Goal: Information Seeking & Learning: Learn about a topic

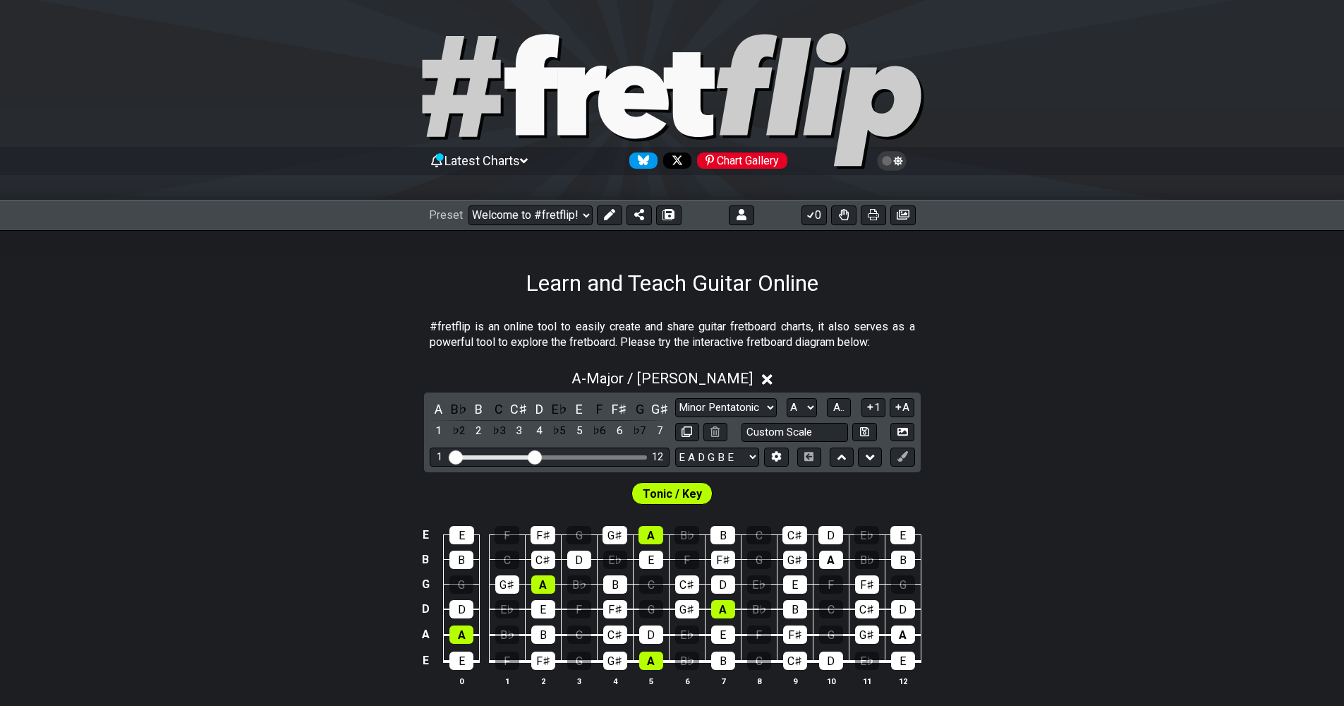
select select "Major / [PERSON_NAME]"
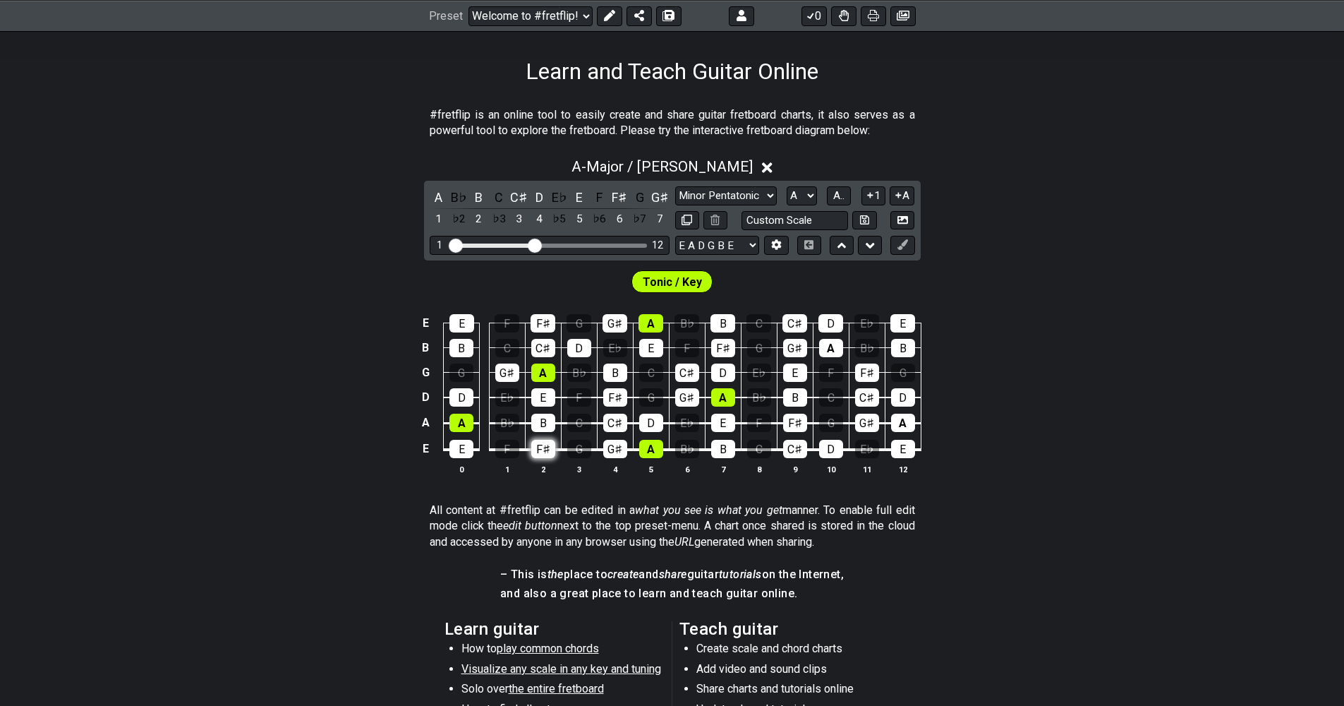
click at [543, 457] on div "F♯" at bounding box center [543, 449] width 24 height 18
click at [544, 452] on div "F♯" at bounding box center [543, 449] width 24 height 18
click at [609, 451] on div "G♯" at bounding box center [615, 449] width 24 height 18
click at [612, 448] on div "G♯" at bounding box center [615, 449] width 24 height 18
click at [646, 447] on div "A" at bounding box center [651, 449] width 24 height 18
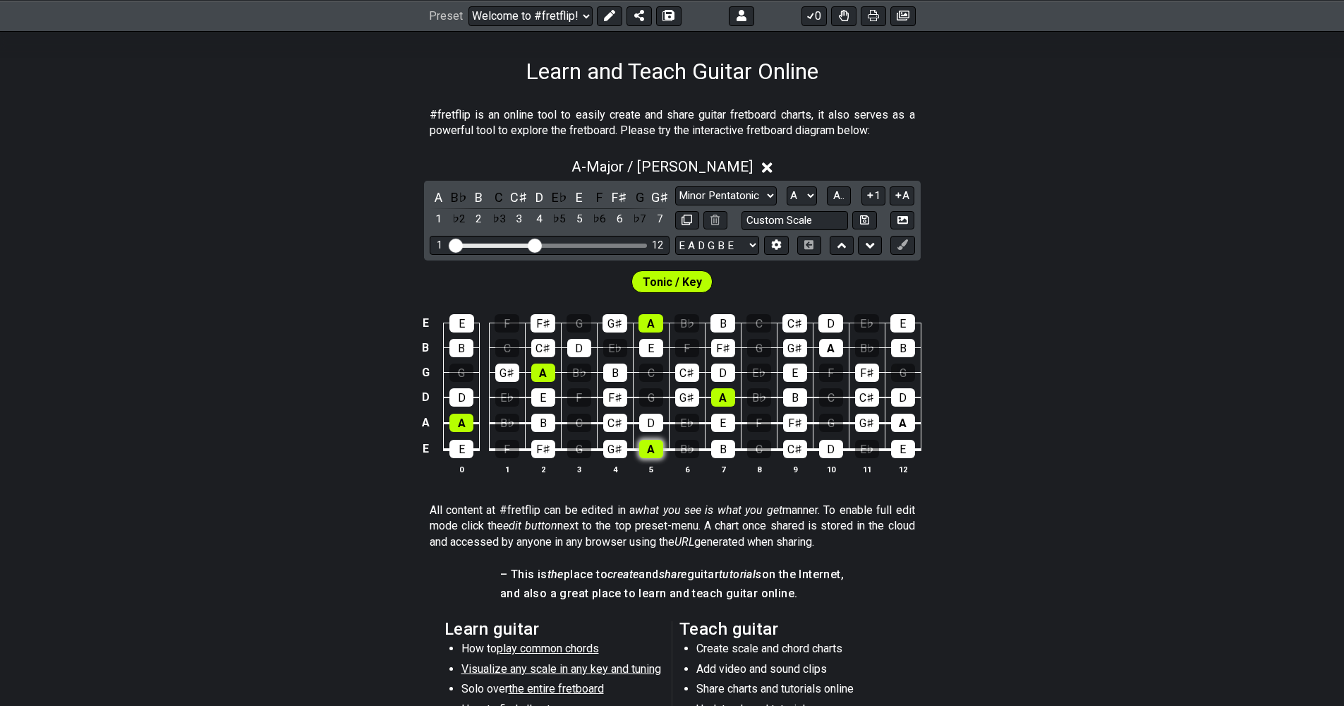
click at [647, 448] on div "A" at bounding box center [651, 449] width 24 height 18
click at [615, 452] on div "G♯" at bounding box center [615, 449] width 24 height 18
click at [646, 423] on div "D" at bounding box center [651, 423] width 24 height 18
click at [723, 425] on div "E" at bounding box center [723, 423] width 24 height 18
click at [808, 202] on select "A♭ A A♯ B♭ B C C♯ D♭ D D♯ E♭ E F F♯ G♭ G G♯" at bounding box center [802, 195] width 30 height 19
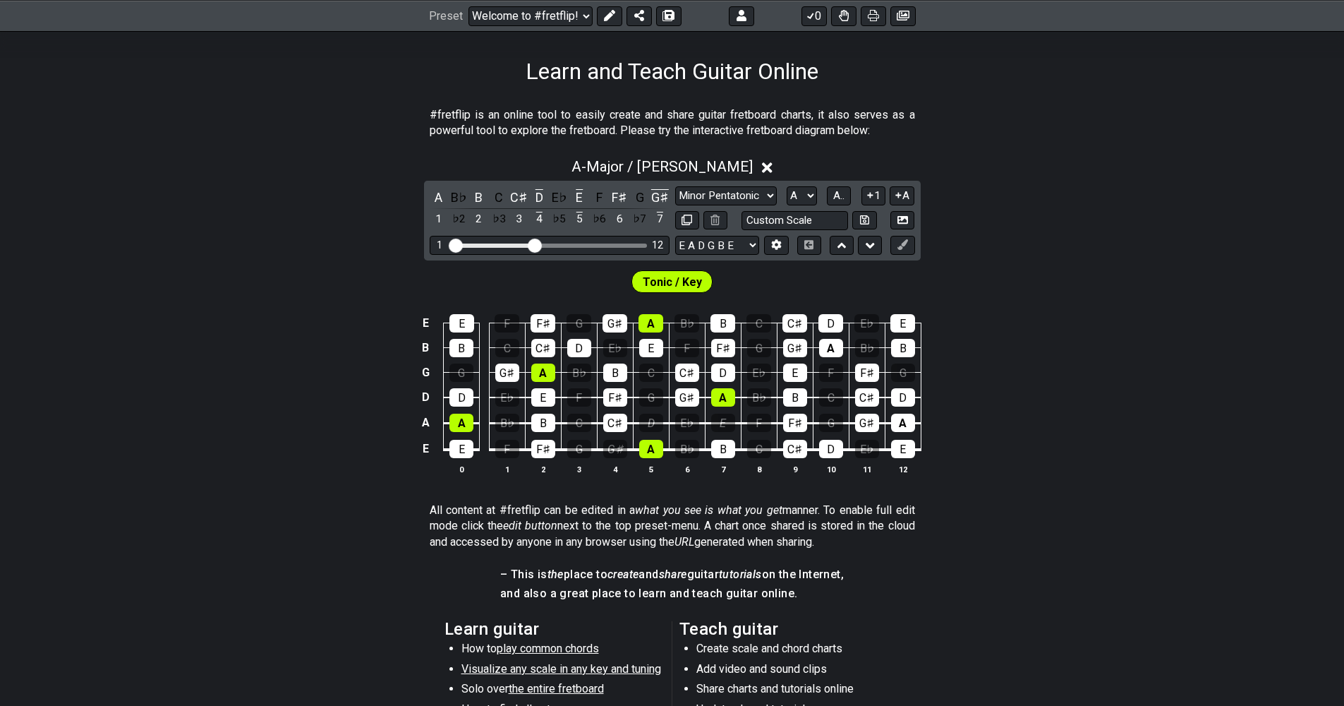
click at [787, 186] on select "A♭ A A♯ B♭ B C C♯ D♭ D D♯ E♭ E F F♯ G♭ G G♯" at bounding box center [802, 195] width 30 height 19
click at [693, 423] on div "E♭" at bounding box center [687, 423] width 24 height 18
click at [727, 425] on div "E" at bounding box center [723, 423] width 24 height 18
click at [721, 422] on div "E" at bounding box center [723, 423] width 24 height 18
click at [723, 422] on div "E" at bounding box center [723, 423] width 24 height 18
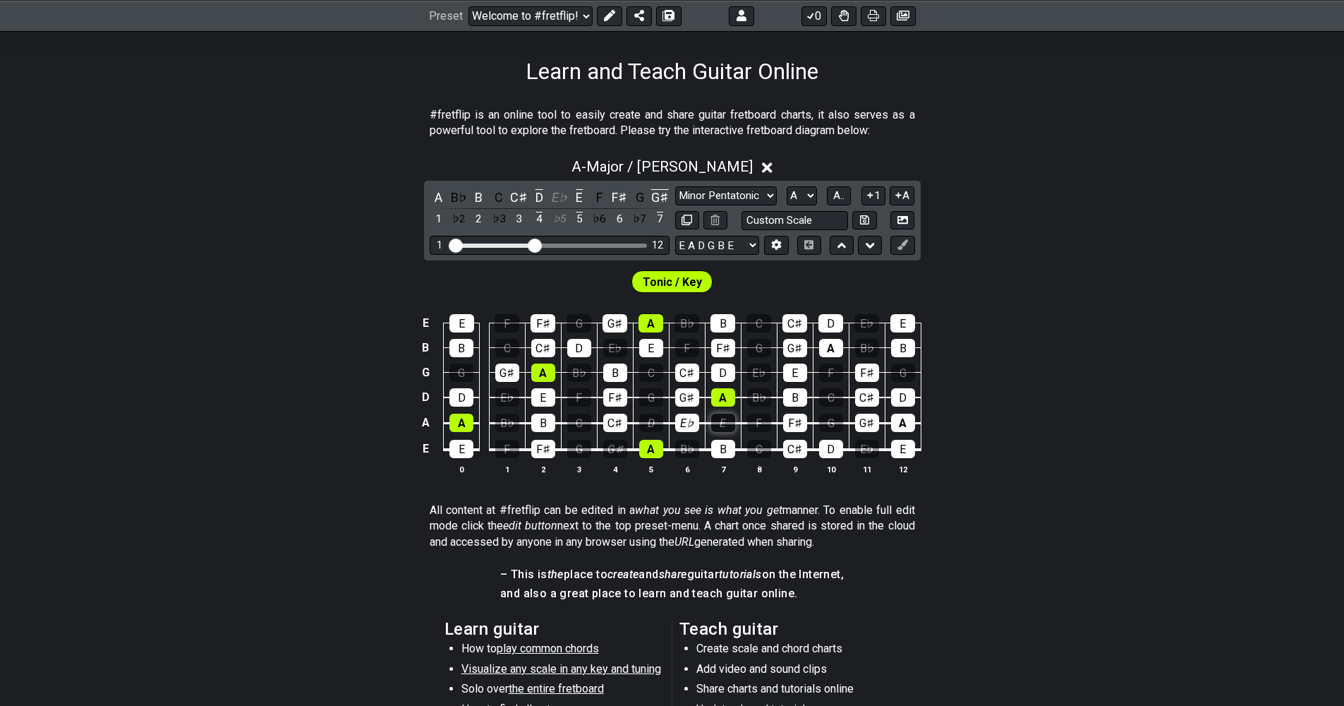
click at [723, 422] on div "E" at bounding box center [723, 423] width 24 height 18
click at [722, 422] on div "E" at bounding box center [723, 423] width 24 height 18
click at [610, 452] on div "G♯" at bounding box center [615, 449] width 24 height 18
click at [809, 203] on select "A♭ A A♯ B♭ B C C♯ D♭ D D♯ E♭ E F F♯ G♭ G G♯" at bounding box center [802, 195] width 30 height 19
click at [787, 186] on select "A♭ A A♯ B♭ B C C♯ D♭ D D♯ E♭ E F F♯ G♭ G G♯" at bounding box center [802, 195] width 30 height 19
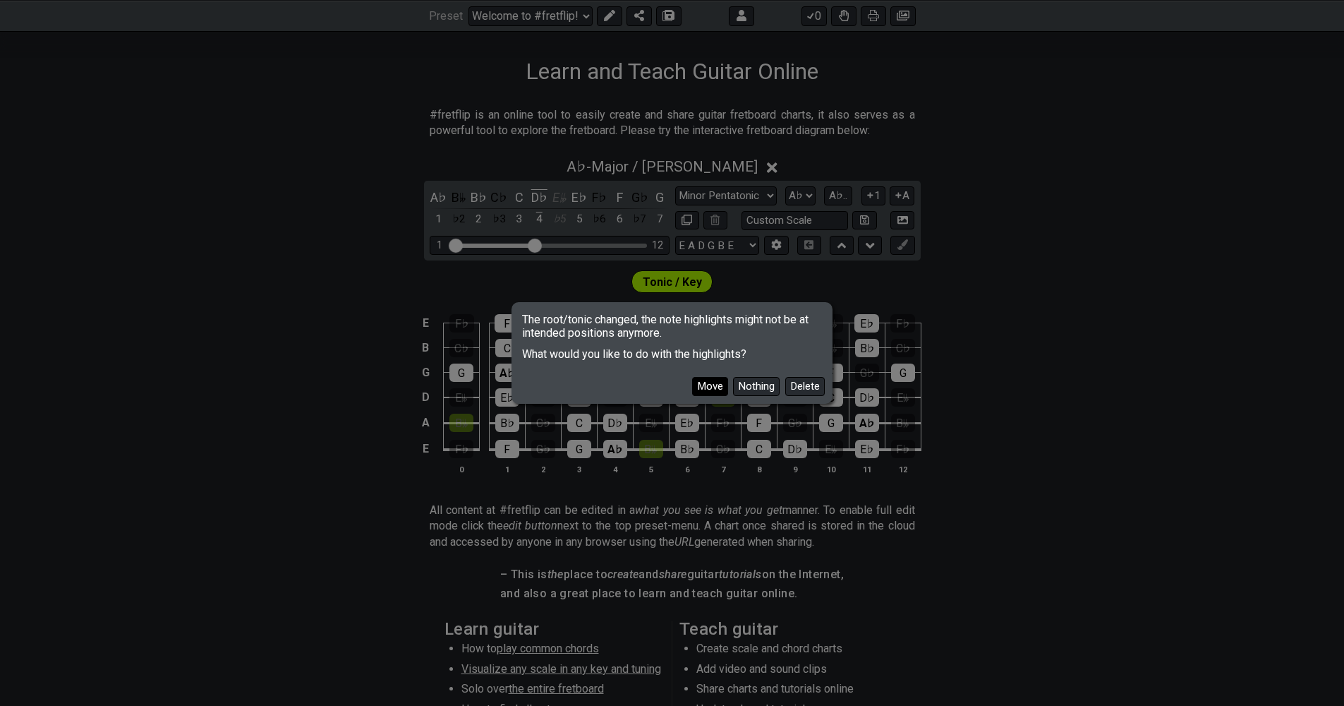
click at [708, 384] on button "Move" at bounding box center [710, 386] width 36 height 19
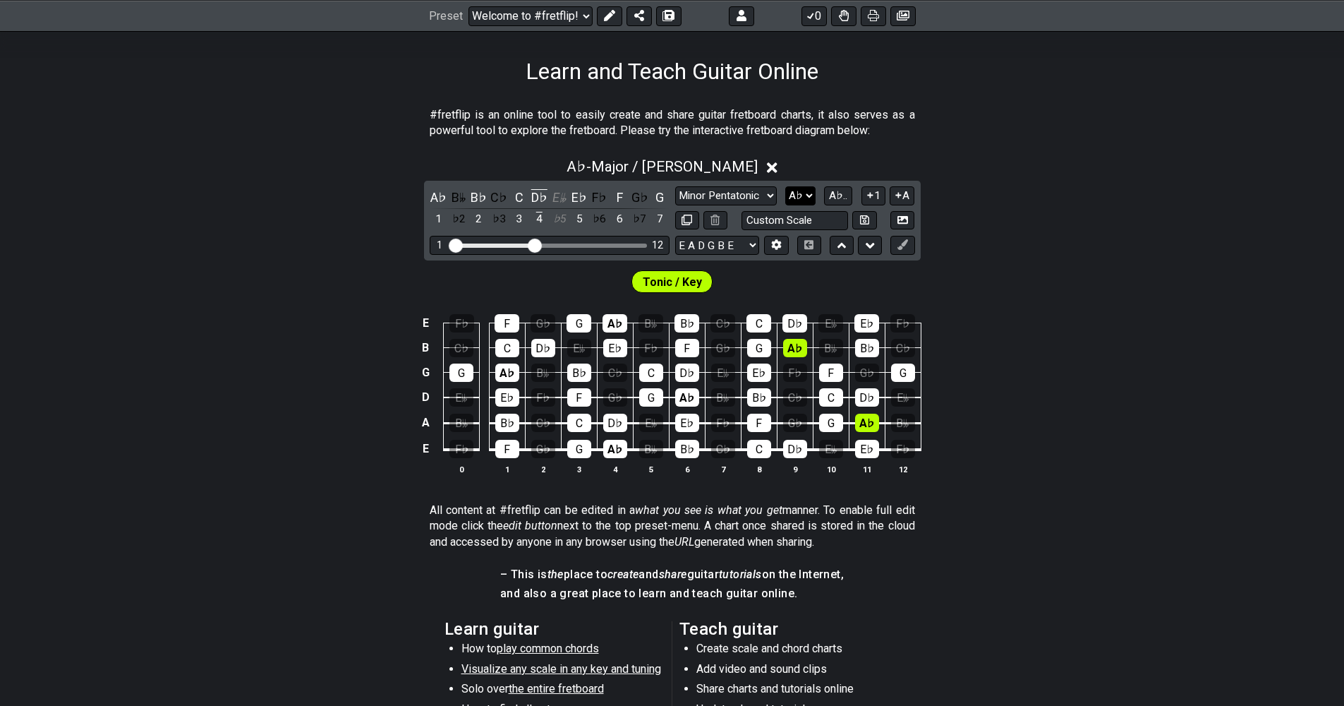
click at [803, 199] on select "A♭ A A♯ B♭ B C C♯ D♭ D D♯ E♭ E F F♯ G♭ G G♯" at bounding box center [800, 195] width 30 height 19
click at [787, 186] on select "A♭ A A♯ B♭ B C C♯ D♭ D D♯ E♭ E F F♯ G♭ G G♯" at bounding box center [800, 195] width 30 height 19
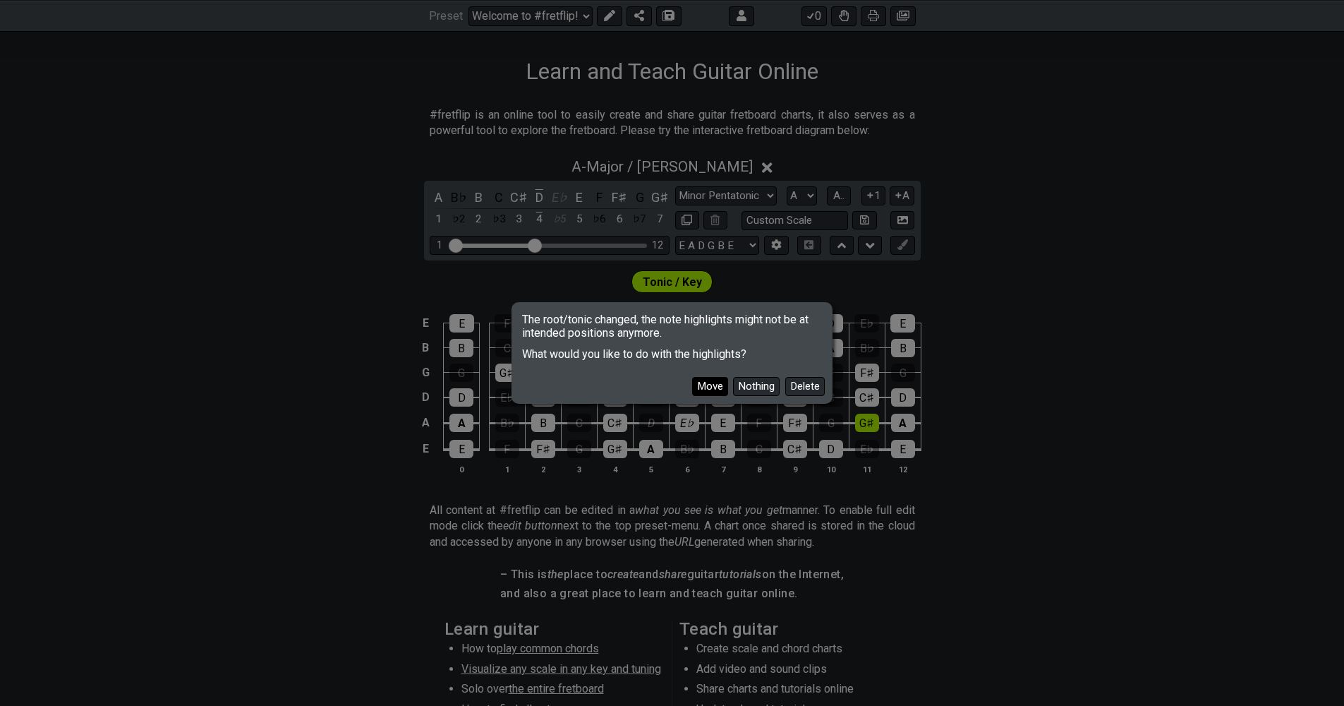
click at [705, 390] on button "Move" at bounding box center [710, 386] width 36 height 19
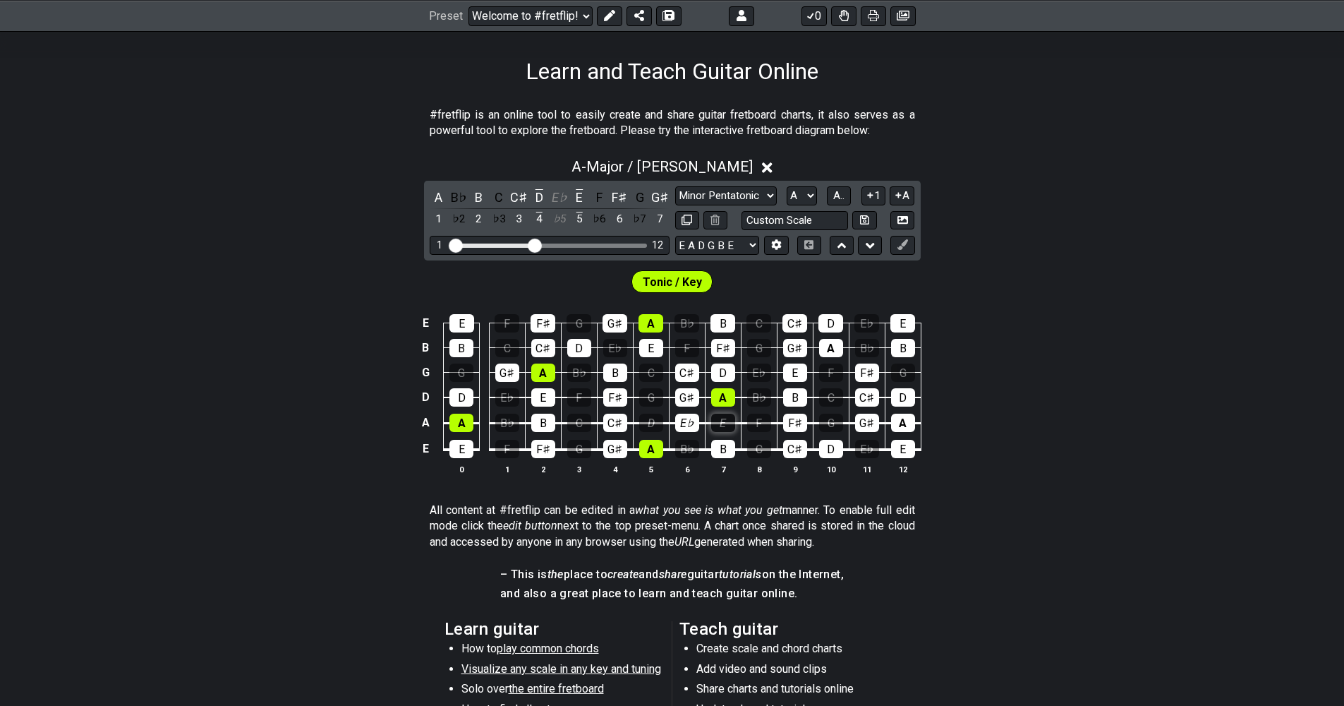
click at [730, 425] on div "E" at bounding box center [723, 423] width 24 height 18
click at [798, 196] on select "A♭ A A♯ B♭ B C C♯ D♭ D D♯ E♭ E F F♯ G♭ G G♯" at bounding box center [802, 195] width 30 height 19
click at [787, 186] on select "A♭ A A♯ B♭ B C C♯ D♭ D D♯ E♭ E F F♯ G♭ G G♯" at bounding box center [802, 195] width 30 height 19
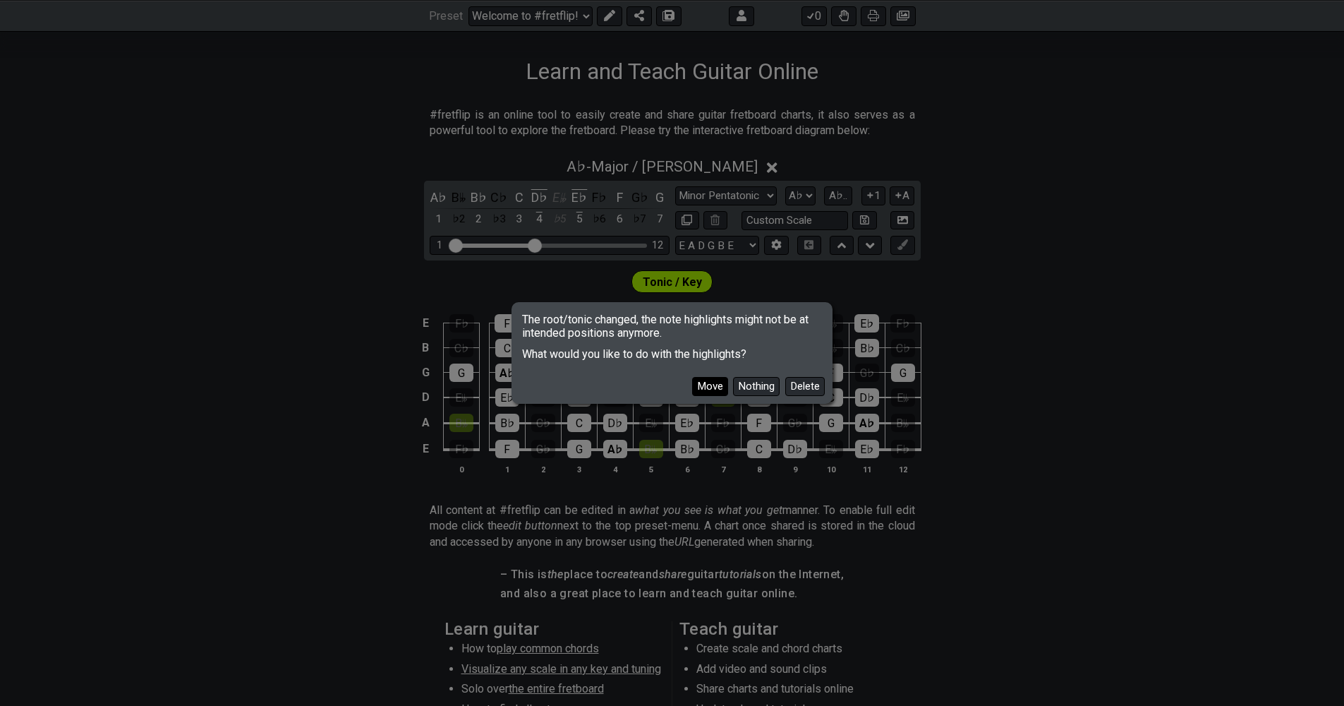
click at [715, 385] on button "Move" at bounding box center [710, 386] width 36 height 19
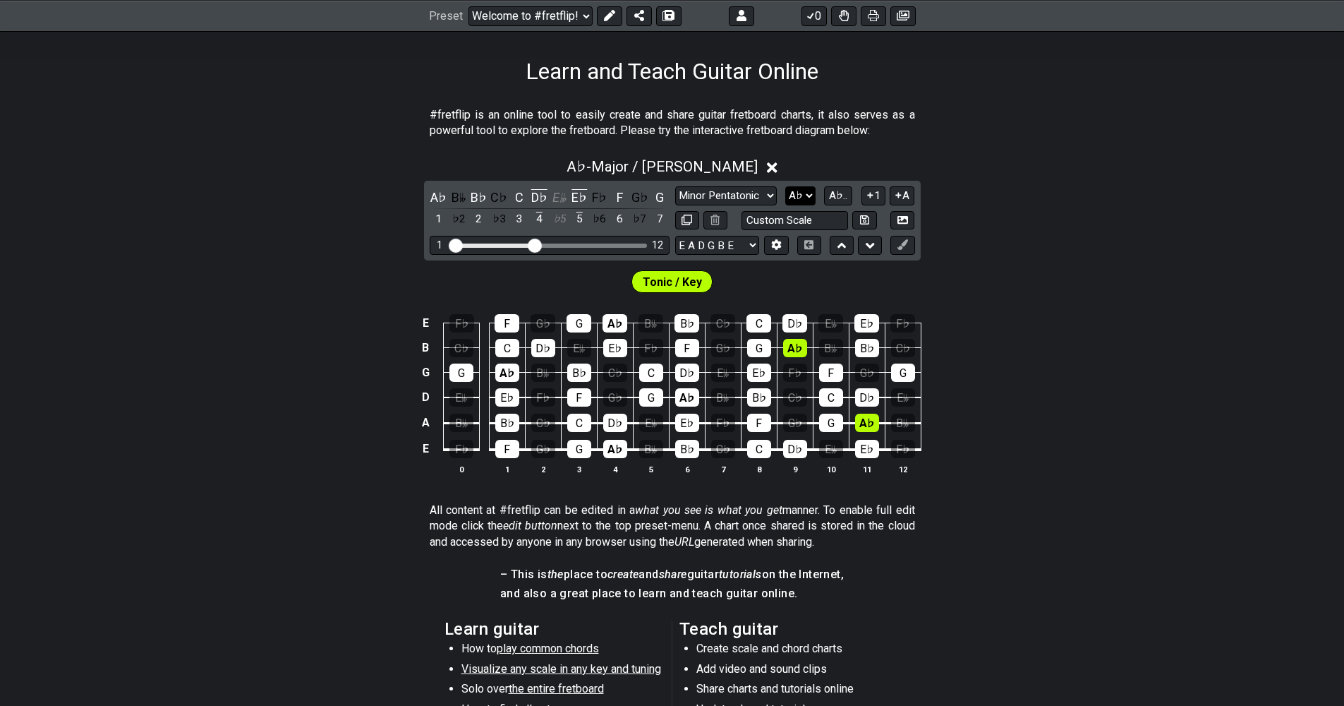
click at [805, 190] on select "A♭ A A♯ B♭ B C C♯ D♭ D D♯ E♭ E F F♯ G♭ G G♯" at bounding box center [800, 195] width 30 height 19
select select "A"
click at [787, 186] on select "A♭ A A♯ B♭ B C C♯ D♭ D D♯ E♭ E F F♯ G♭ G G♯" at bounding box center [800, 195] width 30 height 19
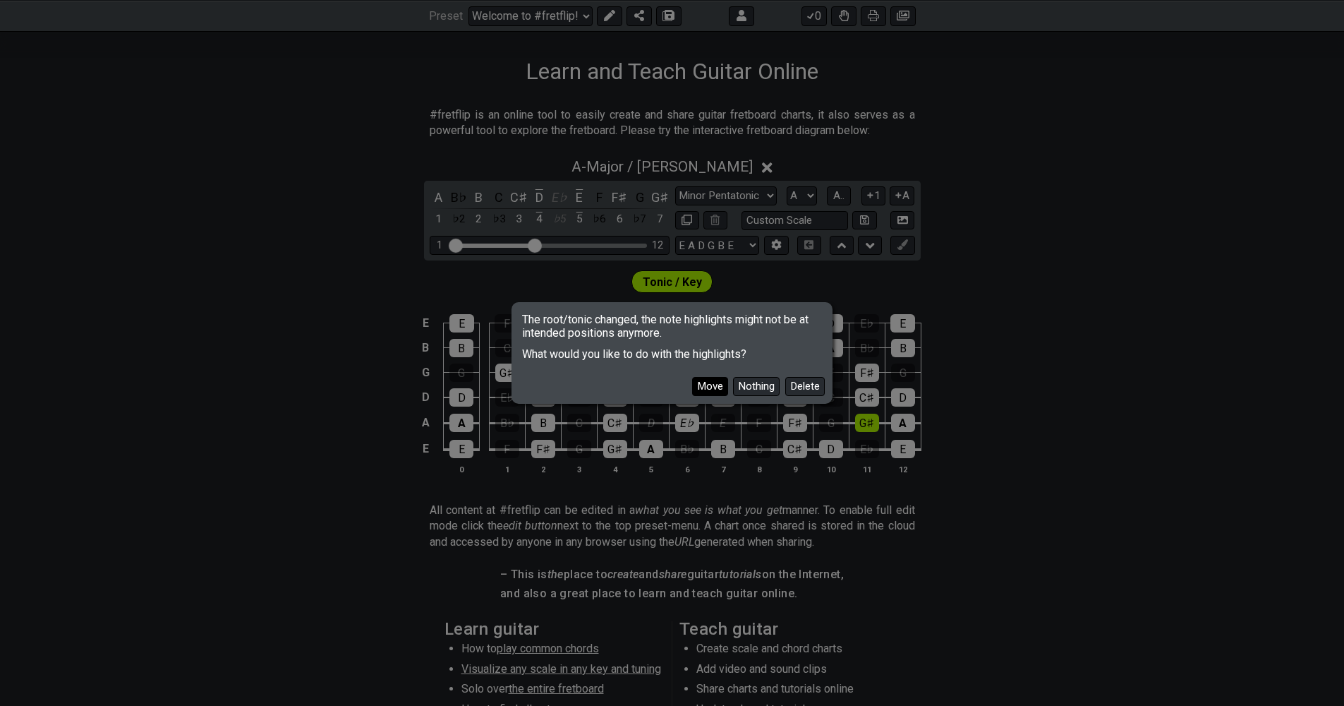
click at [716, 383] on button "Move" at bounding box center [710, 386] width 36 height 19
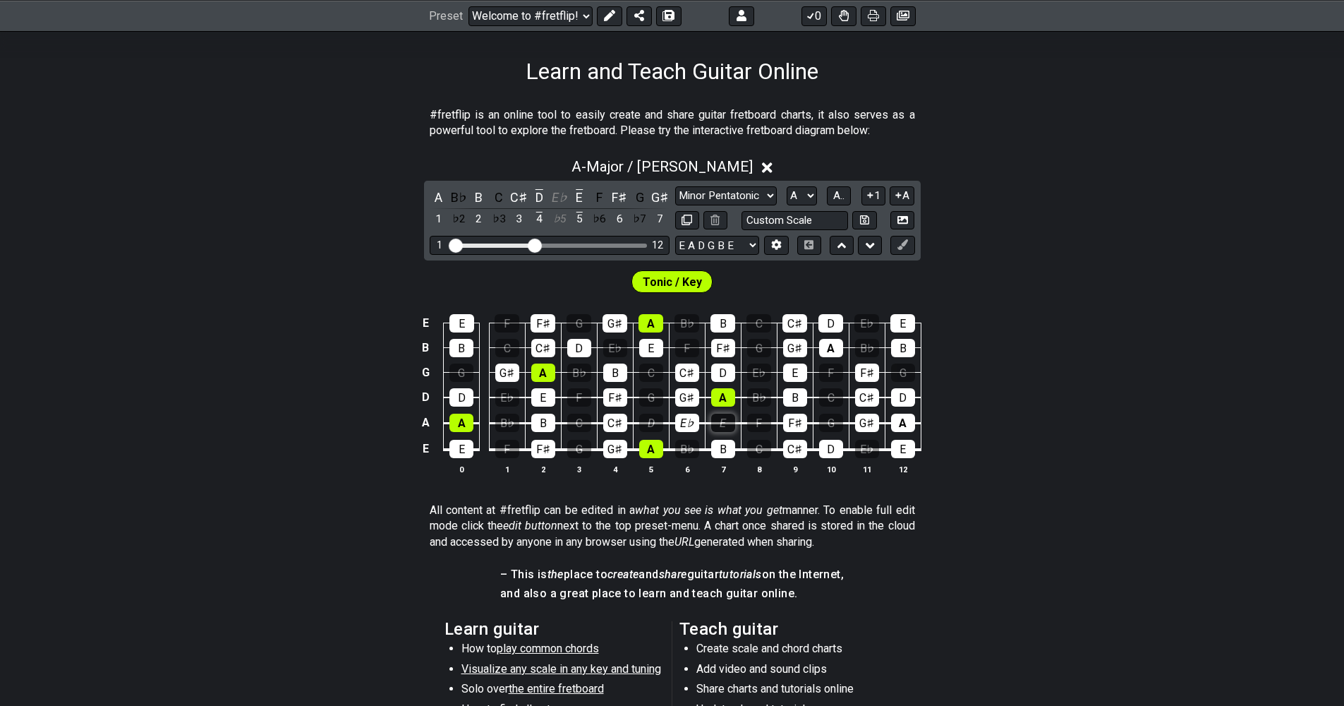
click at [732, 425] on div "E" at bounding box center [723, 423] width 24 height 18
click at [766, 193] on select "Minor Pentatonic Click to edit Minor Pentatonic Major Pentatonic Minor Blues Ma…" at bounding box center [726, 195] width 102 height 19
click at [675, 186] on select "Minor Pentatonic Click to edit Minor Pentatonic Major Pentatonic Minor Blues Ma…" at bounding box center [726, 195] width 102 height 19
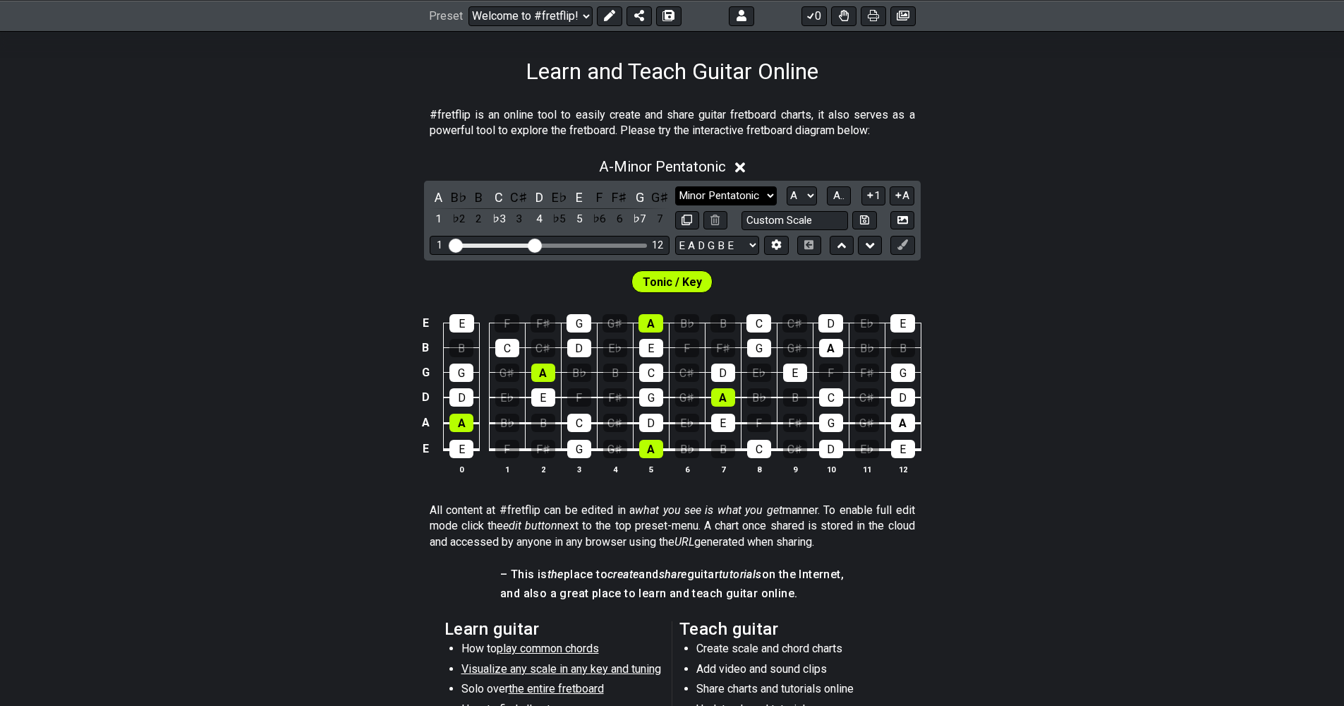
click at [762, 189] on select "Minor Pentatonic Click to edit Minor Pentatonic Major Pentatonic Minor Blues Ma…" at bounding box center [726, 195] width 102 height 19
select select "Major / [PERSON_NAME]"
click at [675, 186] on select "Minor Pentatonic Click to edit Minor Pentatonic Major Pentatonic Minor Blues Ma…" at bounding box center [726, 195] width 102 height 19
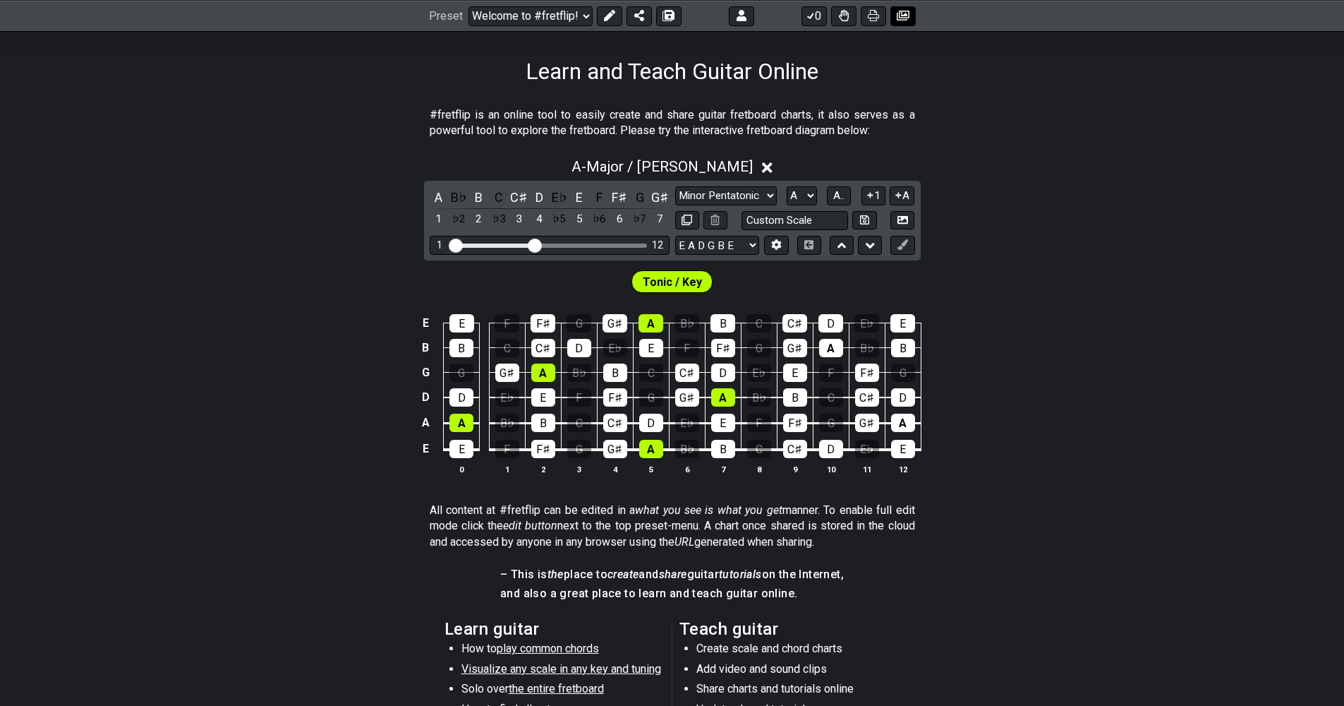
click at [901, 15] on icon at bounding box center [903, 16] width 13 height 10
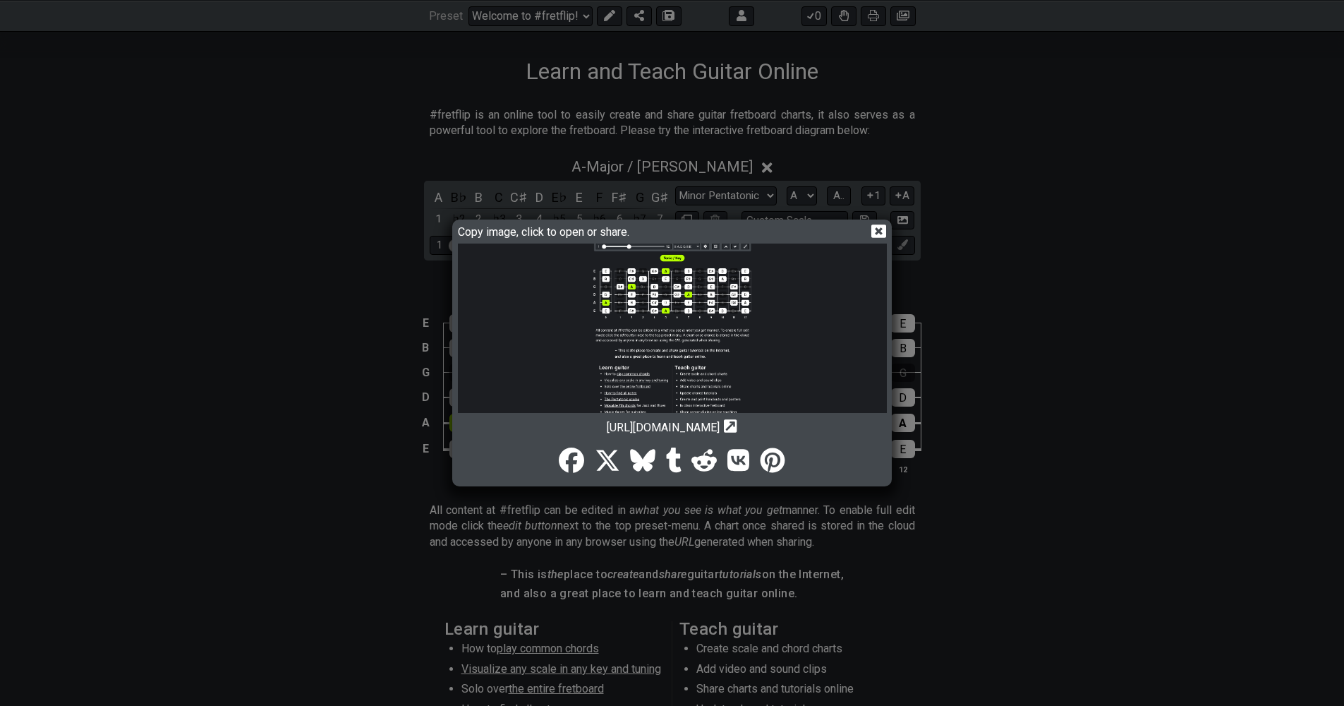
scroll to position [71, 0]
click at [881, 230] on icon at bounding box center [878, 230] width 15 height 13
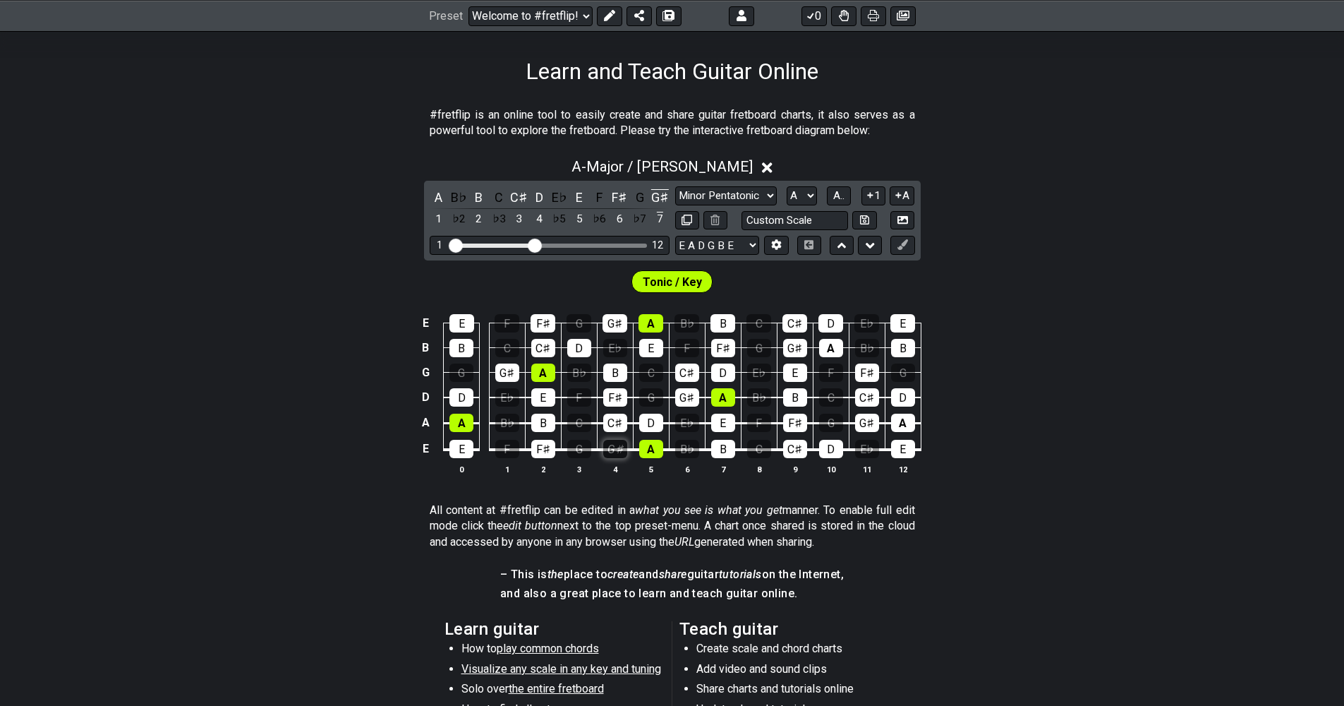
click at [610, 453] on div "G♯" at bounding box center [615, 449] width 24 height 18
click at [615, 453] on div "G♯" at bounding box center [615, 449] width 24 height 18
